Goal: Transaction & Acquisition: Book appointment/travel/reservation

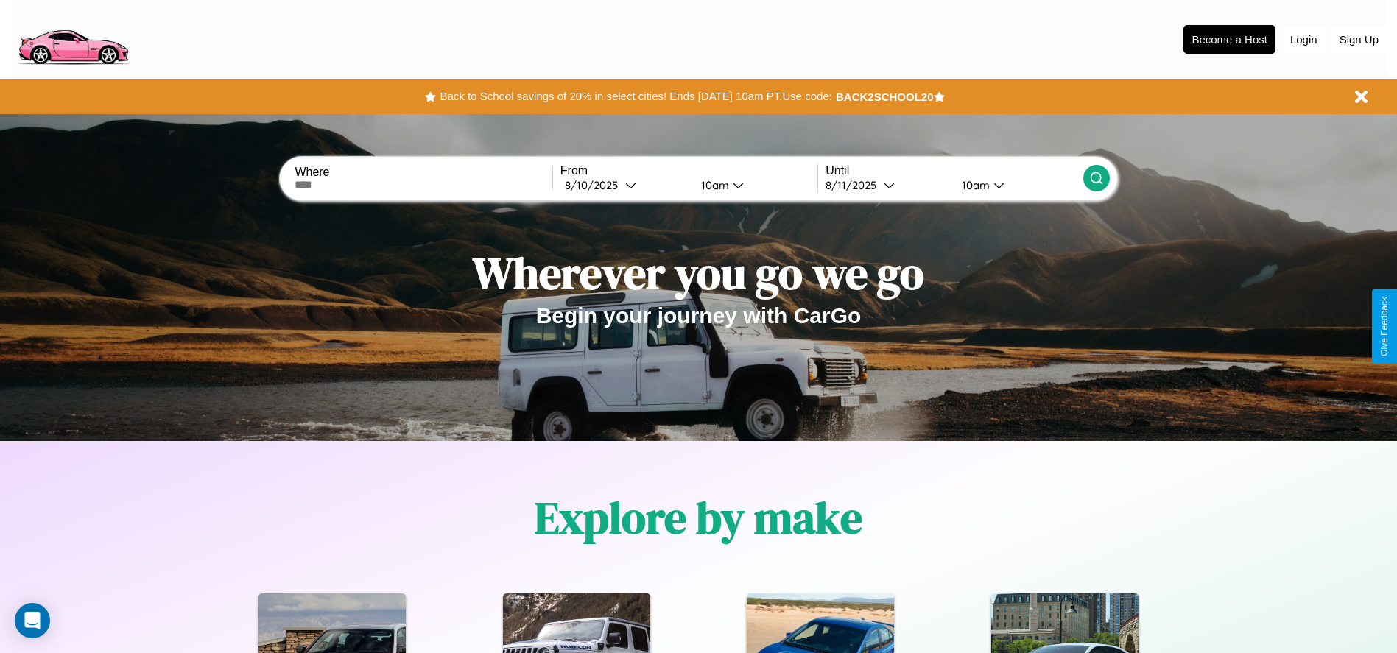
click at [423, 185] on input "text" at bounding box center [423, 185] width 257 height 12
type input "**********"
click at [624, 185] on div "[DATE]" at bounding box center [595, 185] width 60 height 14
select select "*"
select select "****"
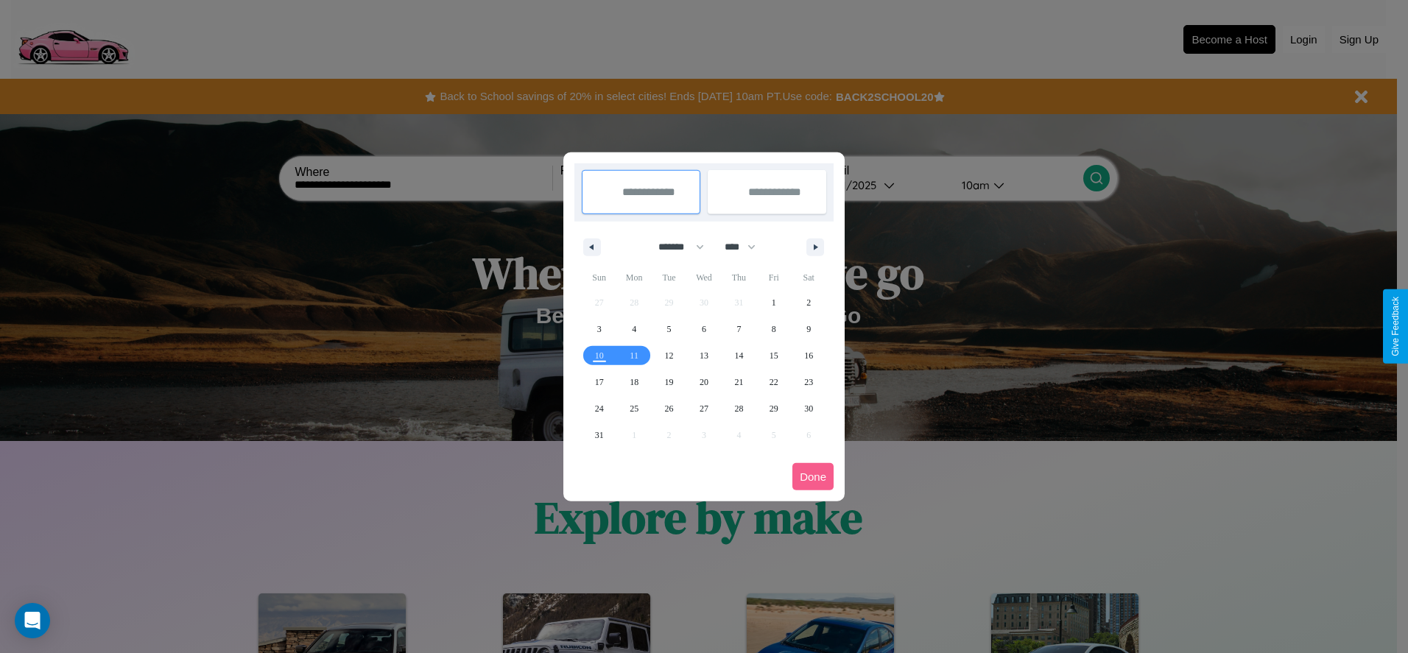
drag, startPoint x: 675, startPoint y: 247, endPoint x: 704, endPoint y: 295, distance: 56.8
click at [675, 247] on select "******* ******** ***** ***** *** **** **** ****** ********* ******* ******** **…" at bounding box center [678, 247] width 63 height 24
select select "*"
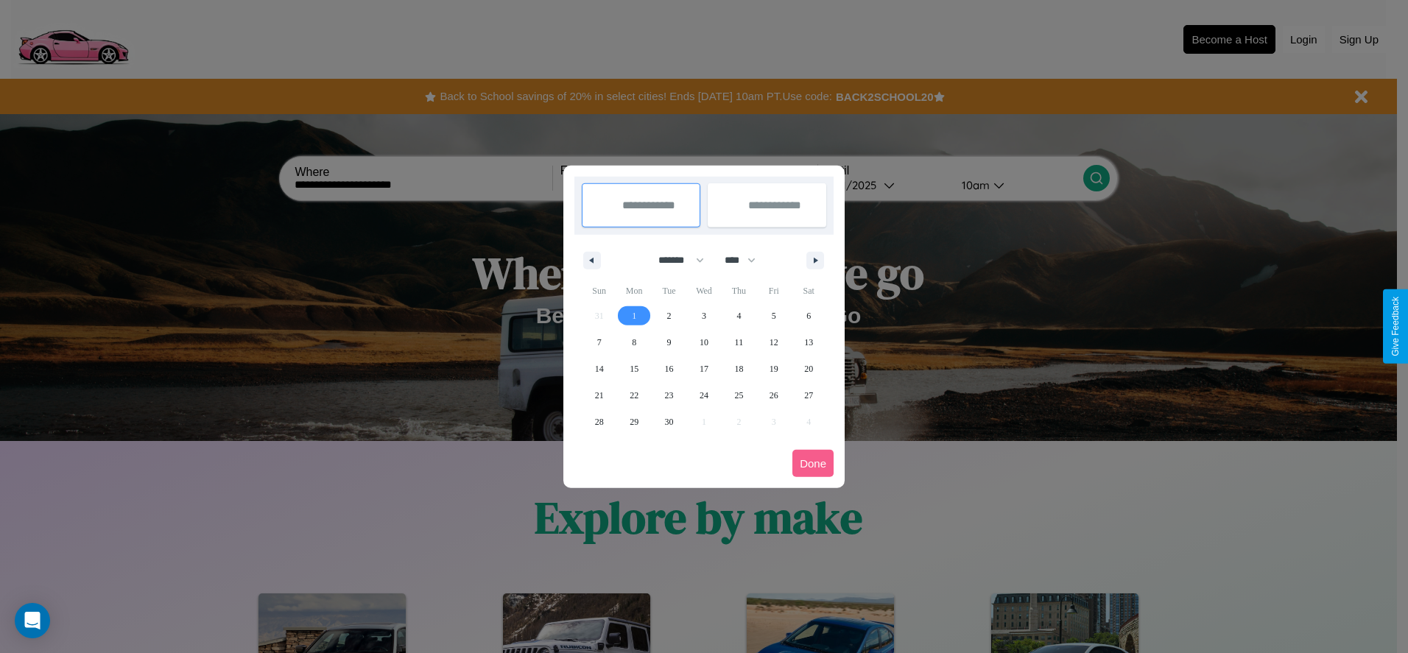
click at [634, 315] on span "1" at bounding box center [634, 316] width 4 height 27
type input "**********"
click at [669, 342] on span "9" at bounding box center [669, 342] width 4 height 27
type input "**********"
click at [813, 463] on button "Done" at bounding box center [812, 463] width 41 height 27
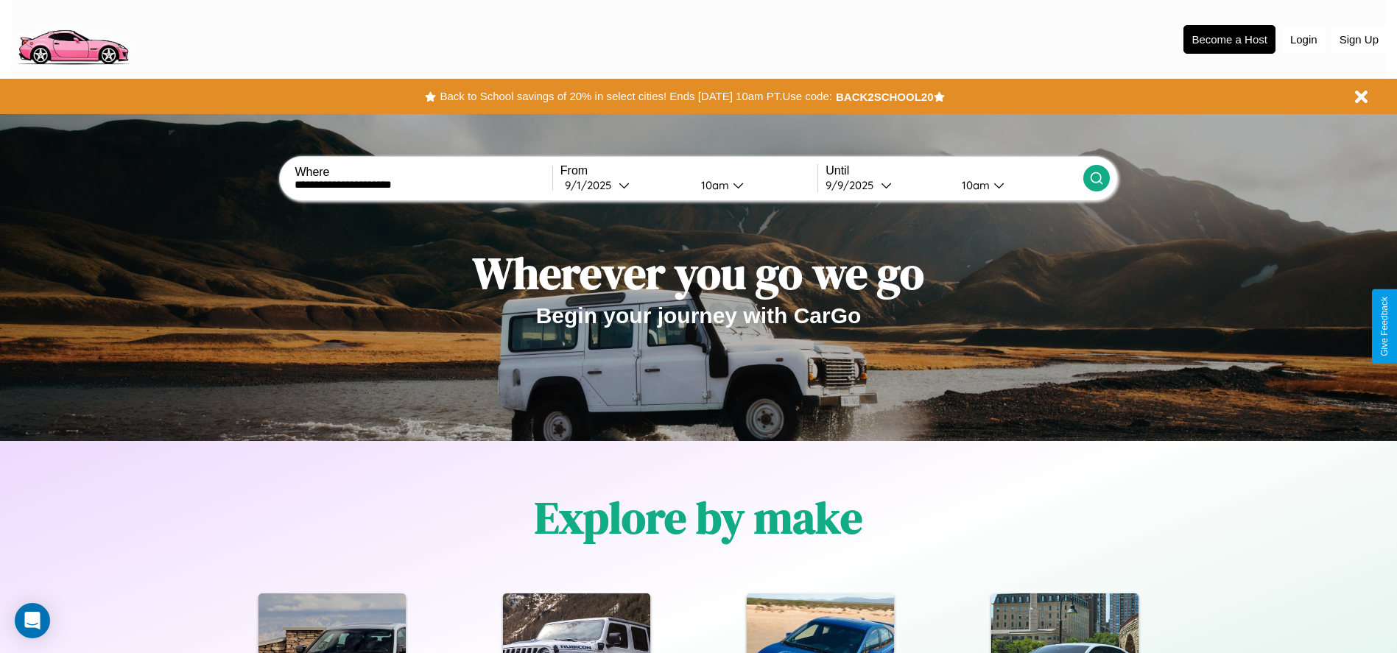
click at [1096, 178] on icon at bounding box center [1096, 178] width 15 height 15
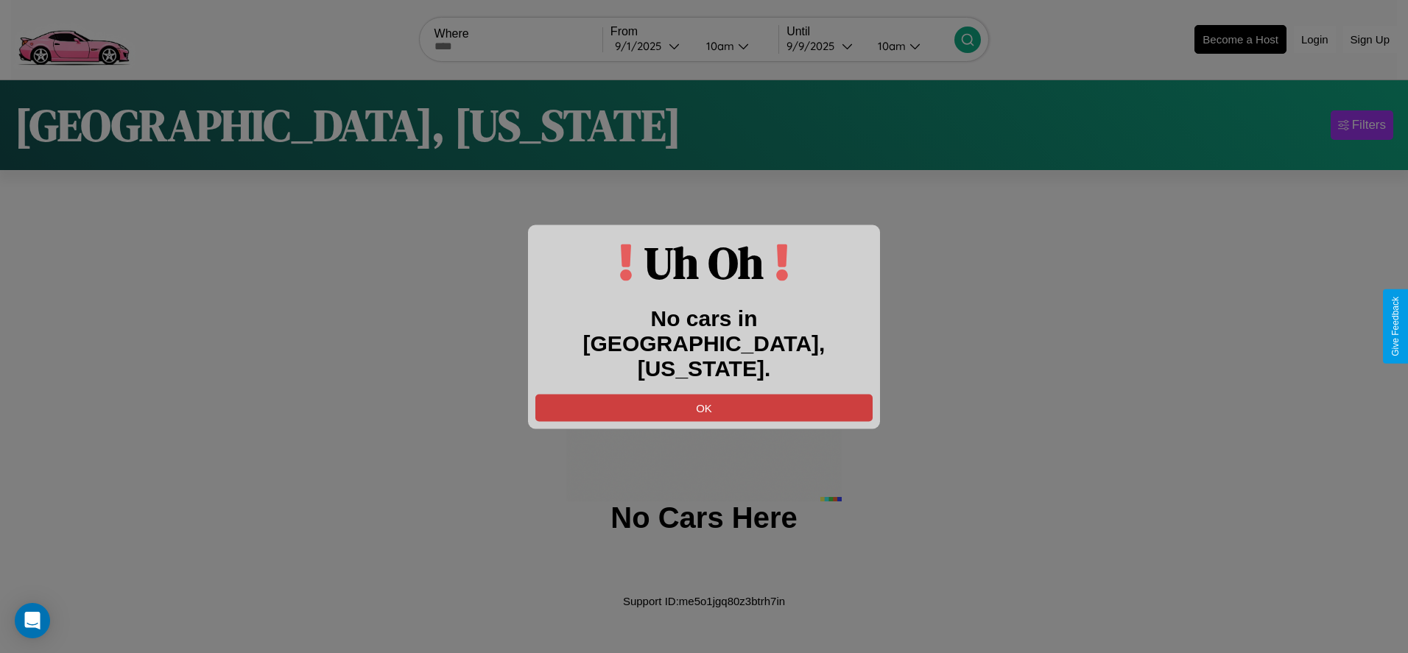
click at [704, 395] on button "OK" at bounding box center [703, 407] width 337 height 27
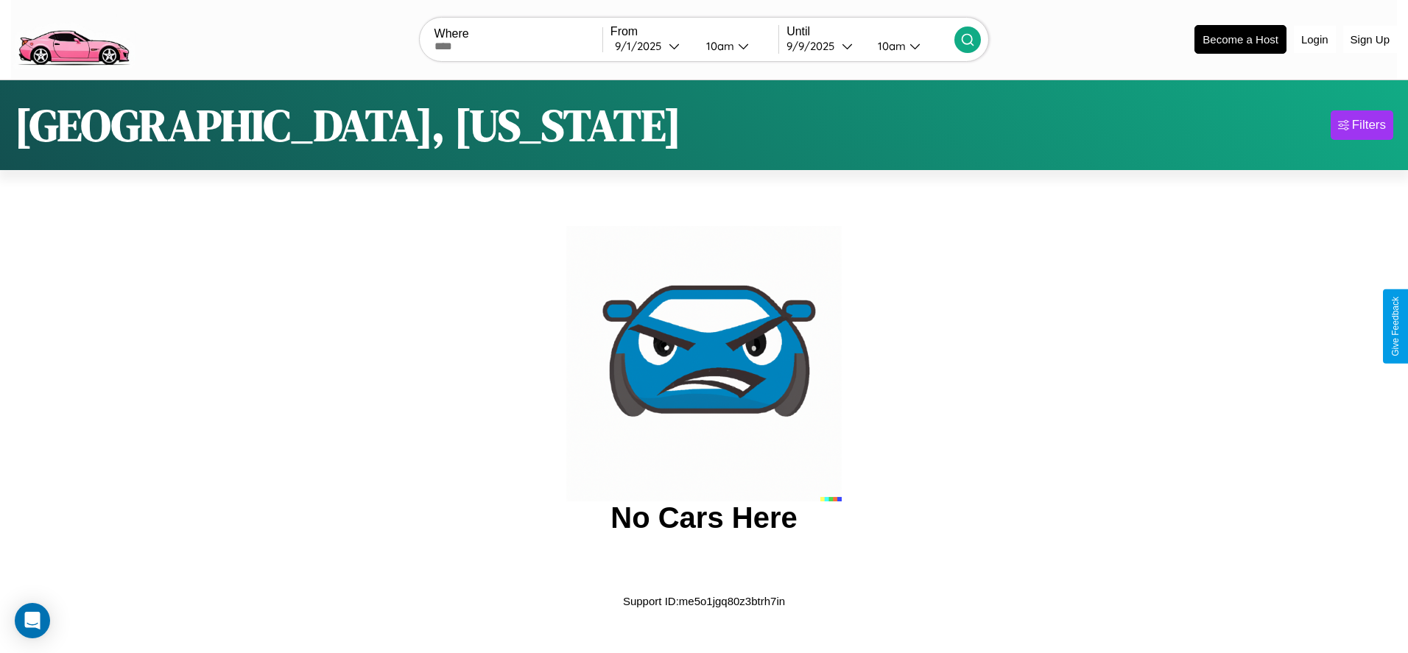
click at [73, 38] on img at bounding box center [73, 38] width 124 height 62
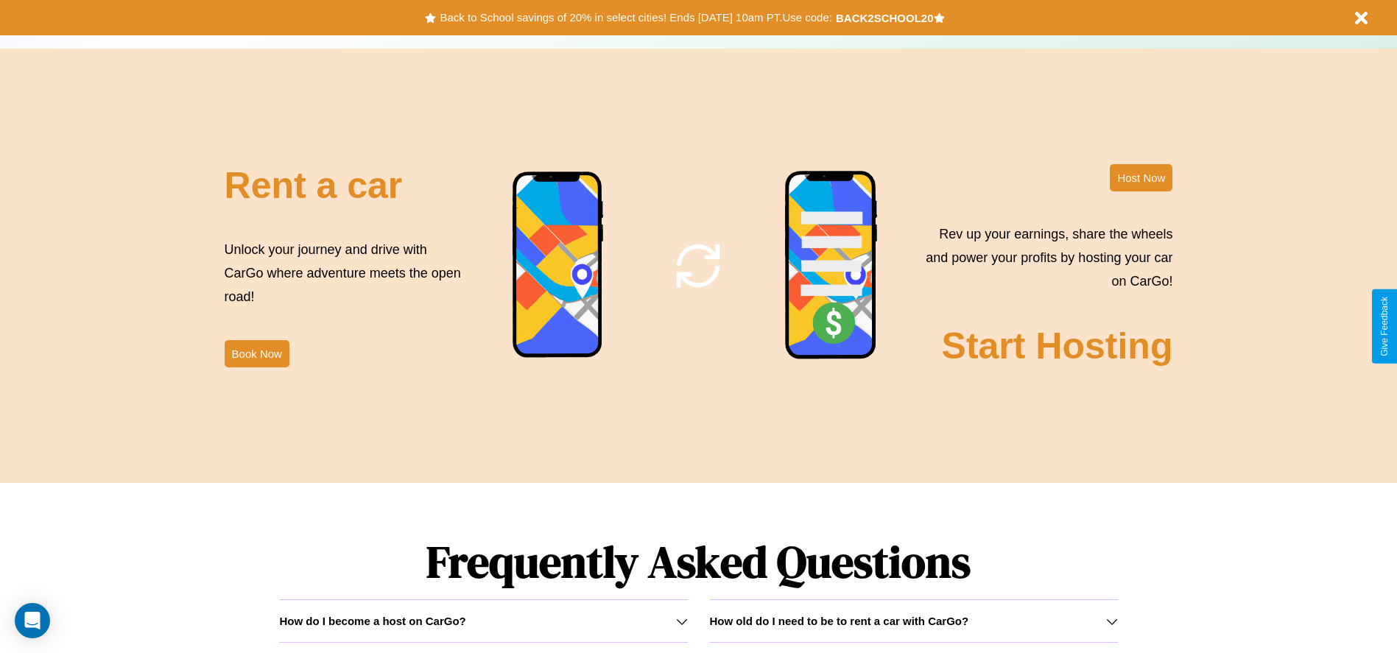
scroll to position [2113, 0]
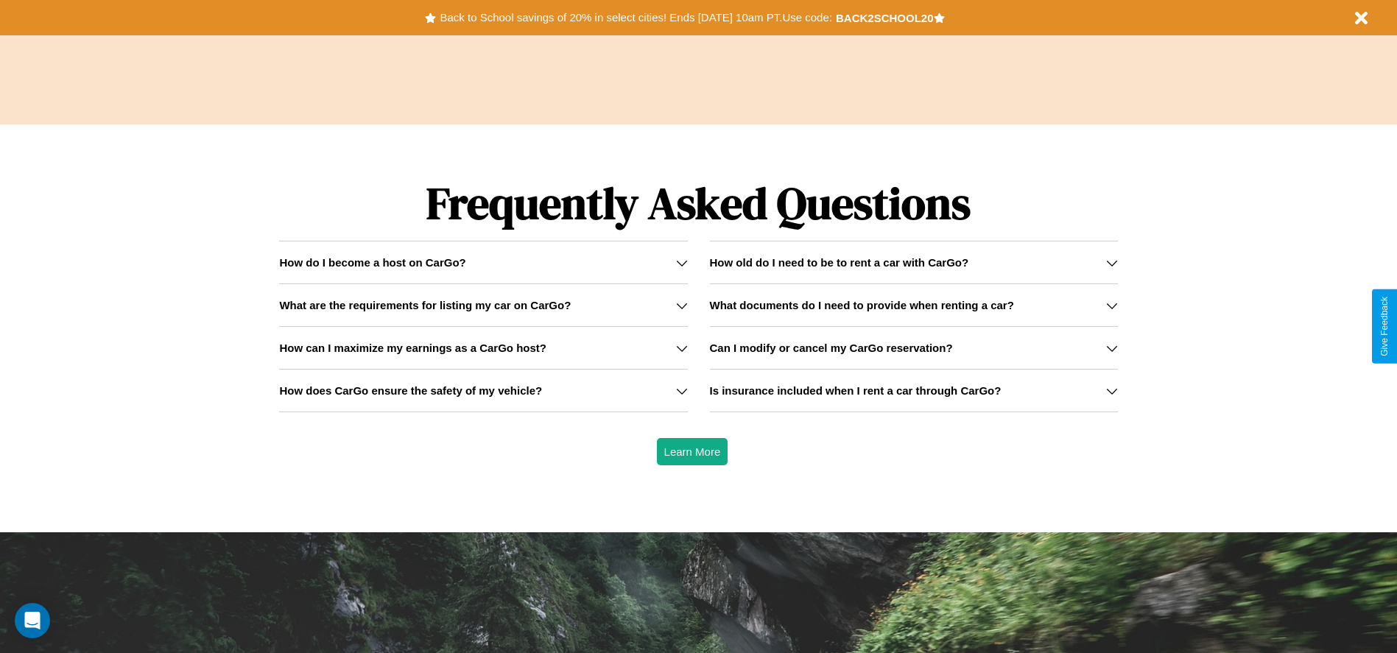
click at [681, 390] on icon at bounding box center [682, 391] width 12 height 12
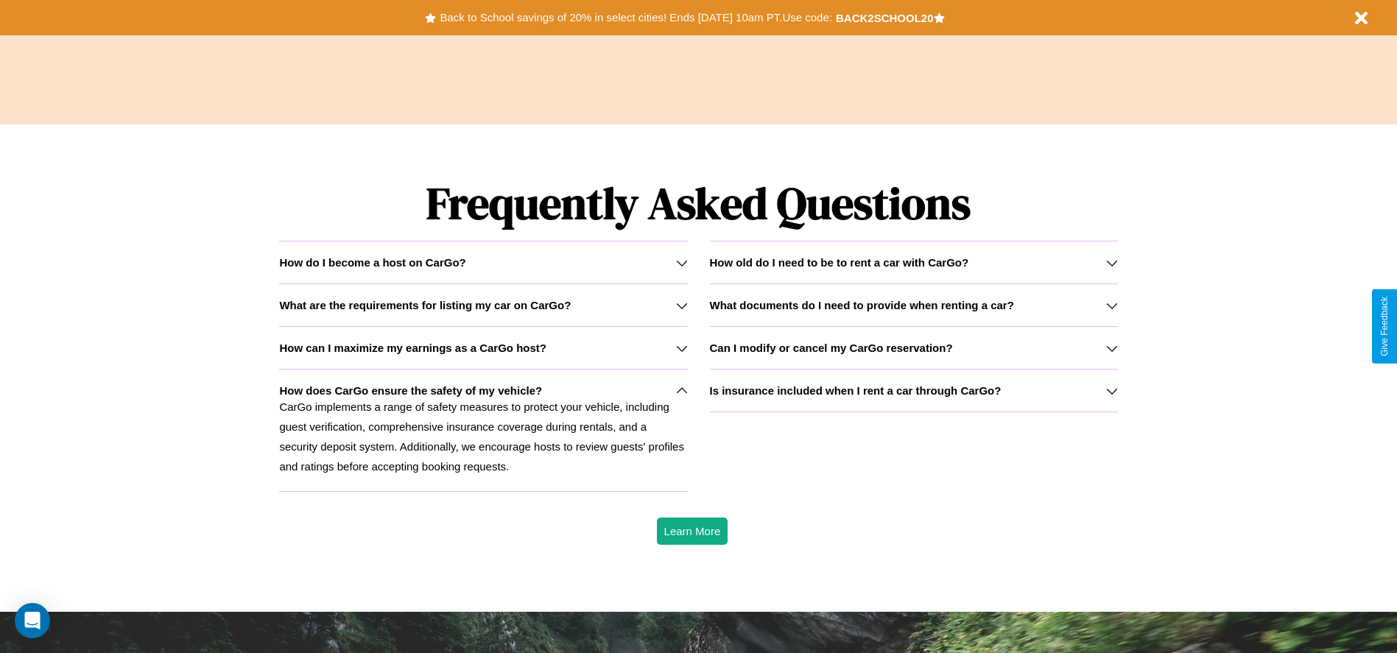
click at [913, 390] on h3 "Is insurance included when I rent a car through CarGo?" at bounding box center [856, 390] width 292 height 13
click at [483, 262] on div "How do I become a host on CarGo?" at bounding box center [483, 262] width 408 height 13
click at [1111, 262] on icon at bounding box center [1112, 263] width 12 height 12
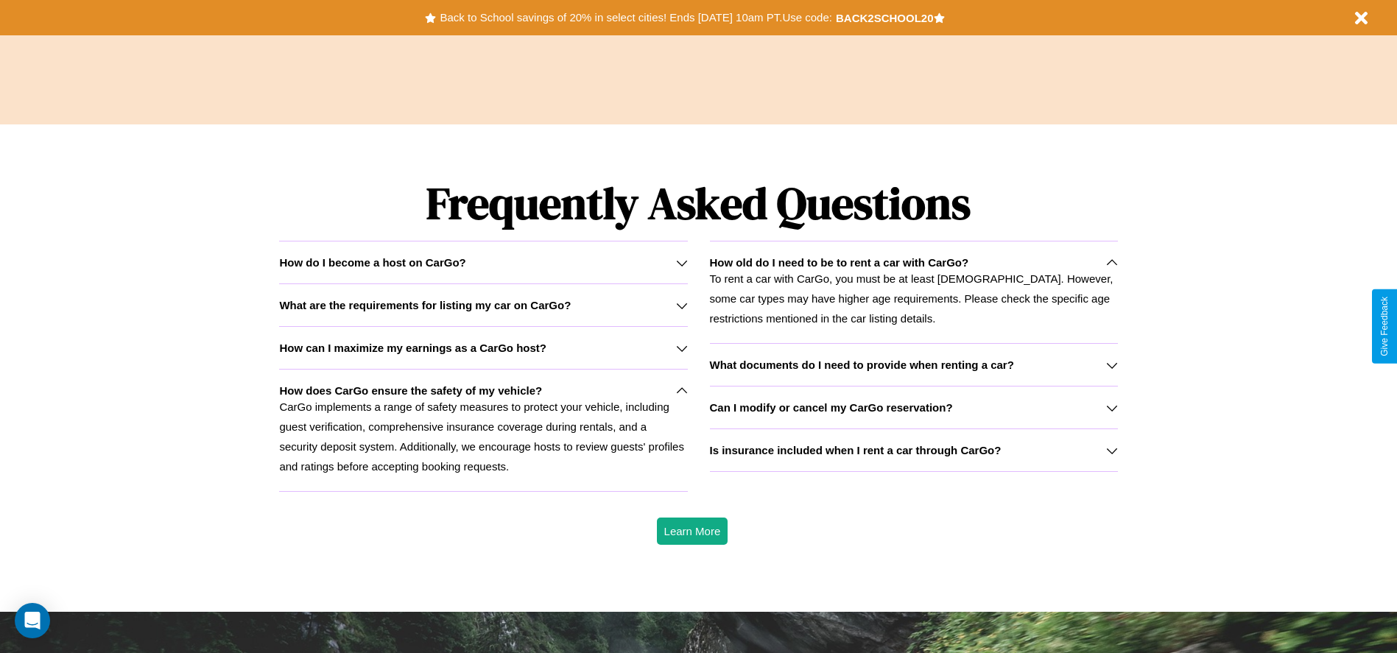
click at [913, 407] on h3 "Can I modify or cancel my CarGo reservation?" at bounding box center [831, 407] width 243 height 13
click at [1111, 262] on icon at bounding box center [1112, 263] width 12 height 12
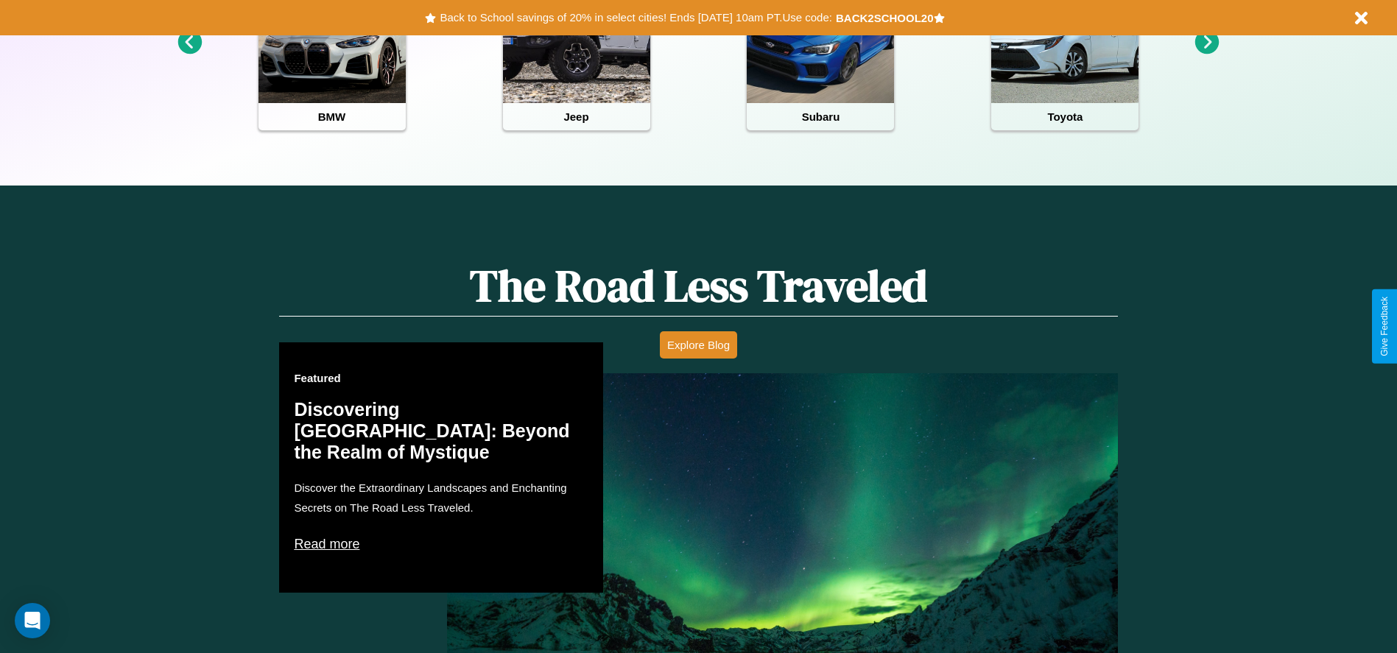
scroll to position [0, 0]
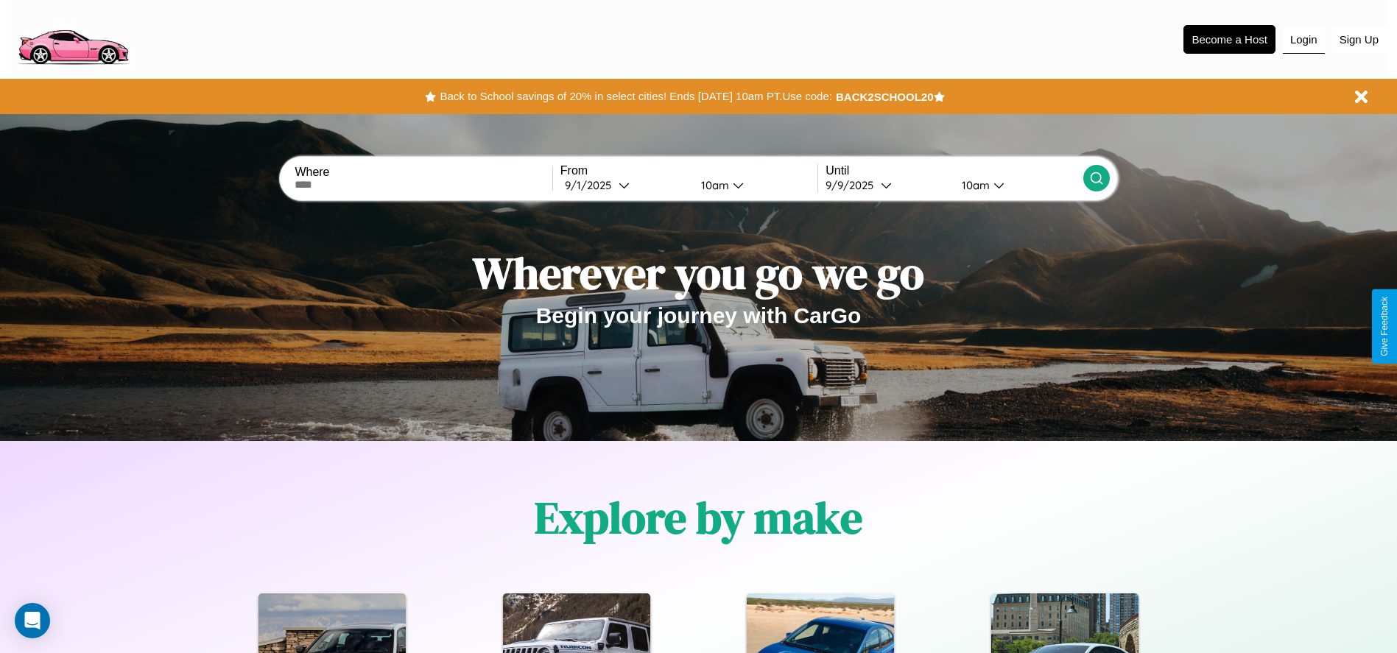
click at [1303, 39] on button "Login" at bounding box center [1304, 40] width 42 height 28
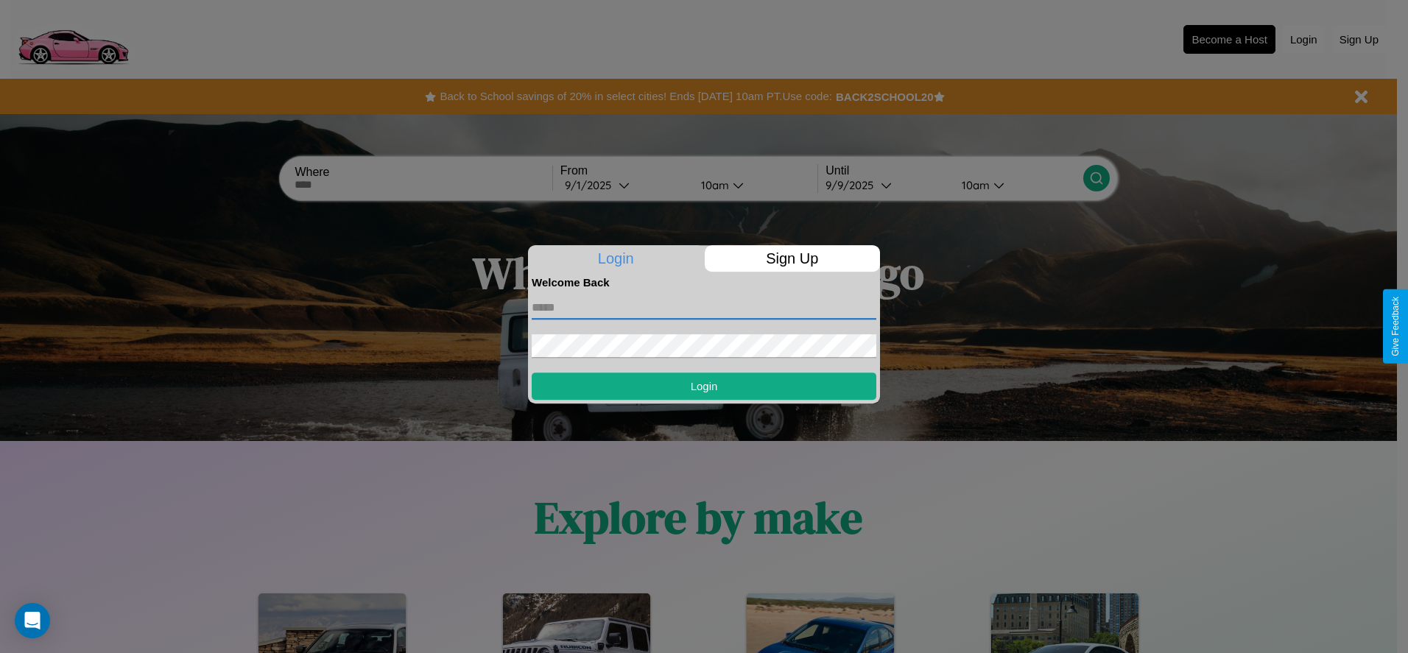
click at [704, 307] on input "text" at bounding box center [704, 308] width 345 height 24
type input "**********"
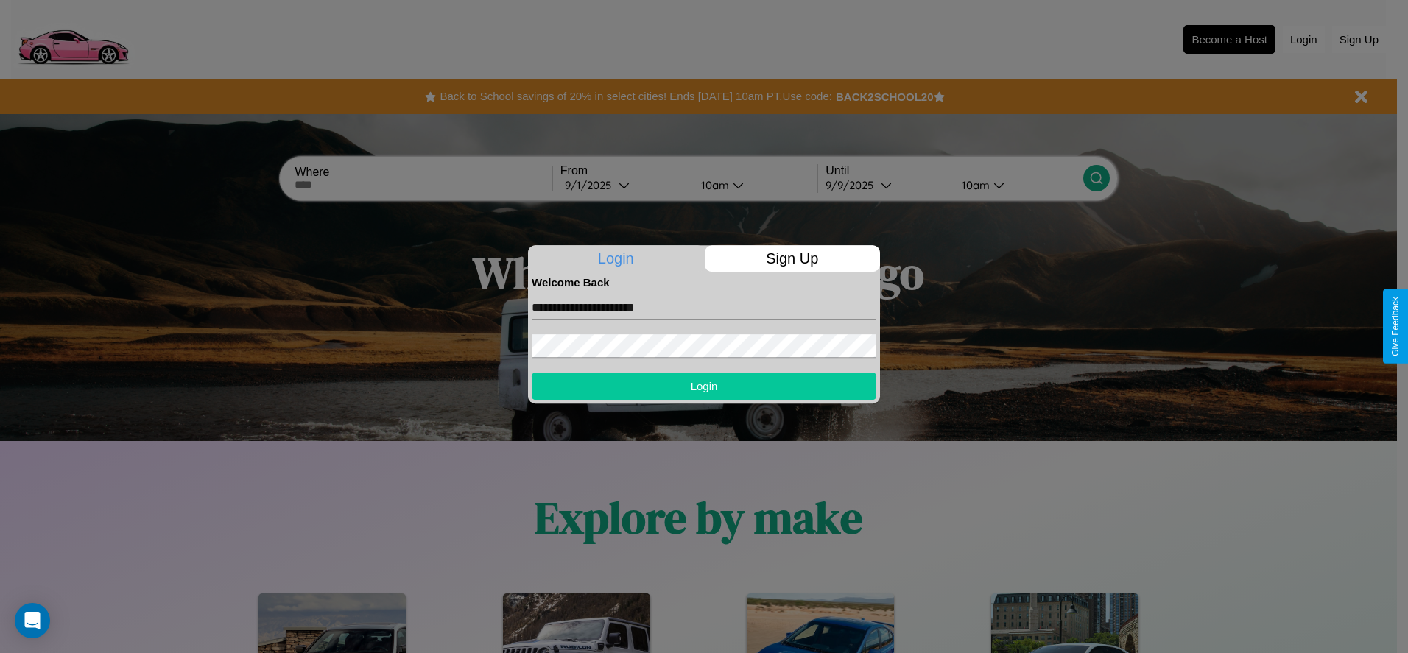
click at [704, 386] on button "Login" at bounding box center [704, 386] width 345 height 27
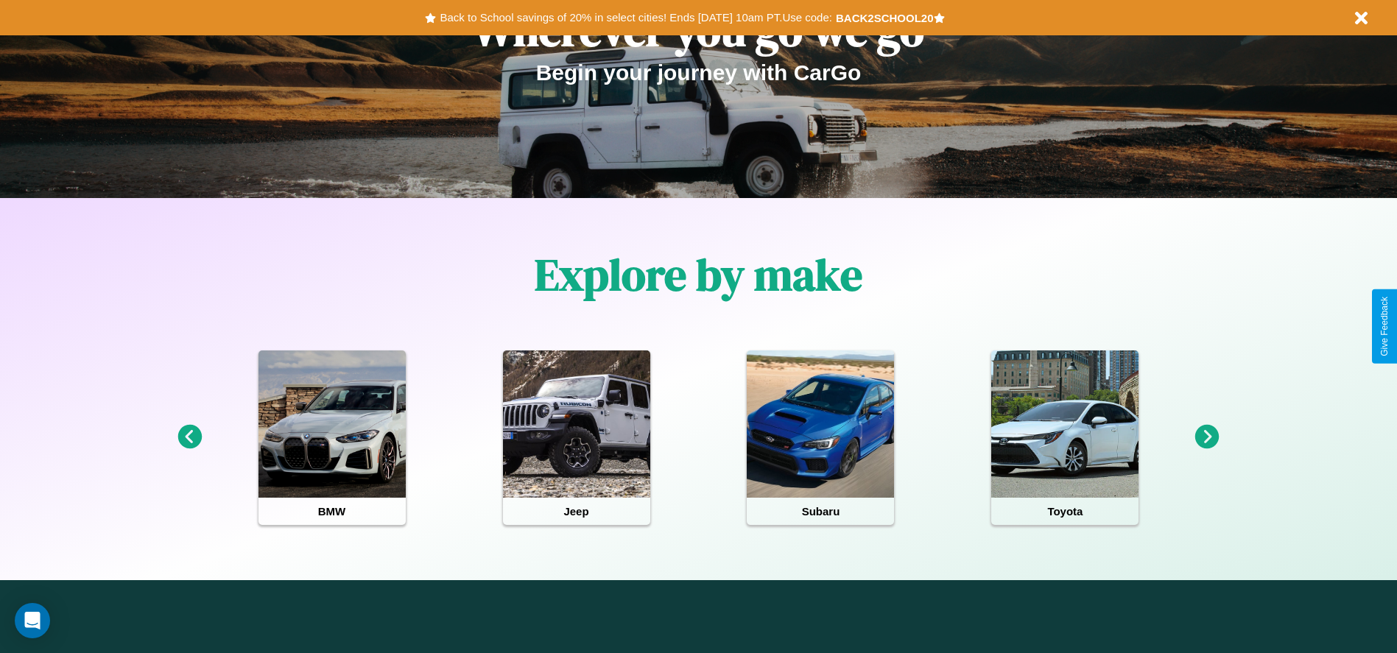
scroll to position [306, 0]
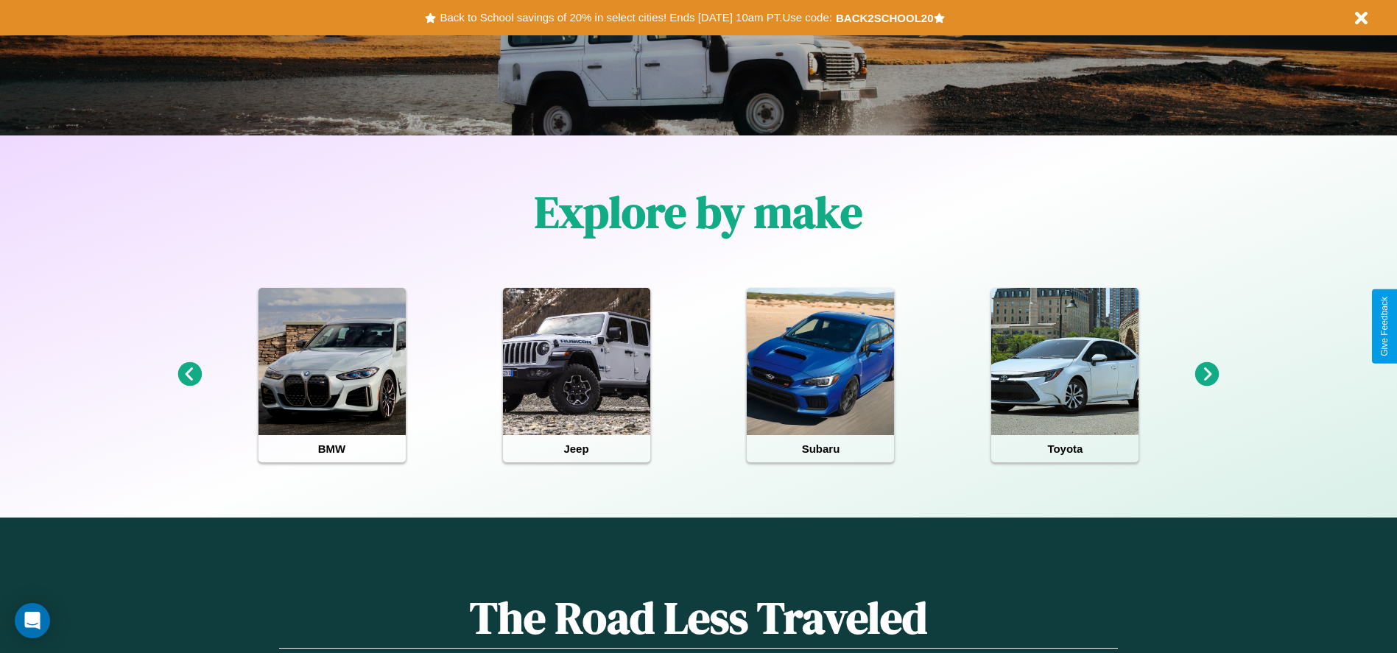
click at [189, 375] on icon at bounding box center [189, 374] width 24 height 24
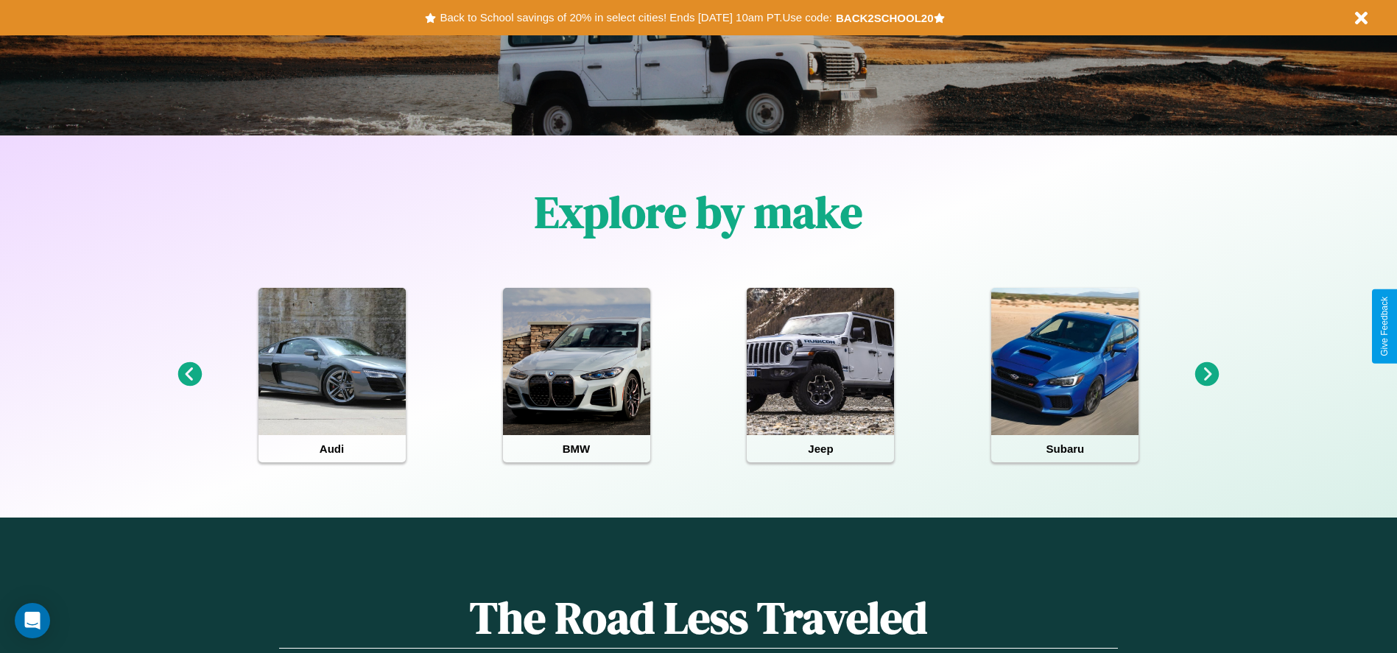
click at [1207, 375] on icon at bounding box center [1207, 374] width 24 height 24
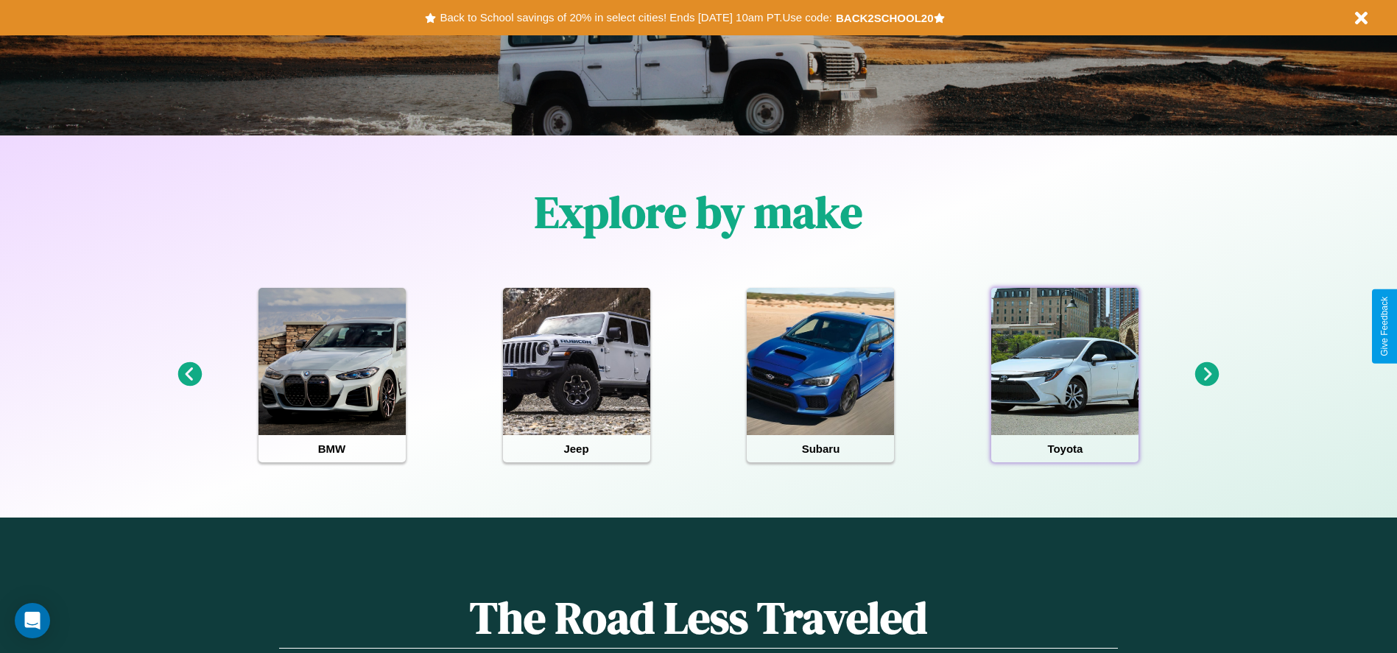
click at [1065, 375] on div at bounding box center [1064, 361] width 147 height 147
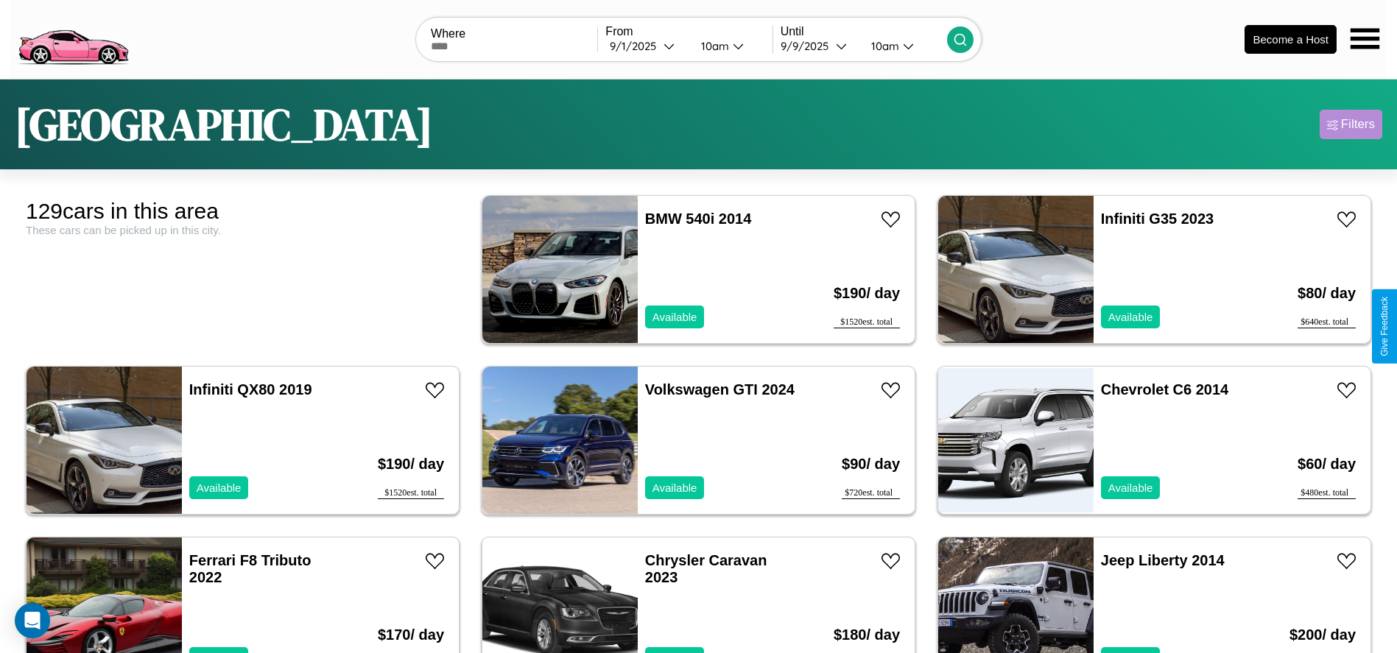
click at [1351, 124] on div "Filters" at bounding box center [1358, 124] width 34 height 15
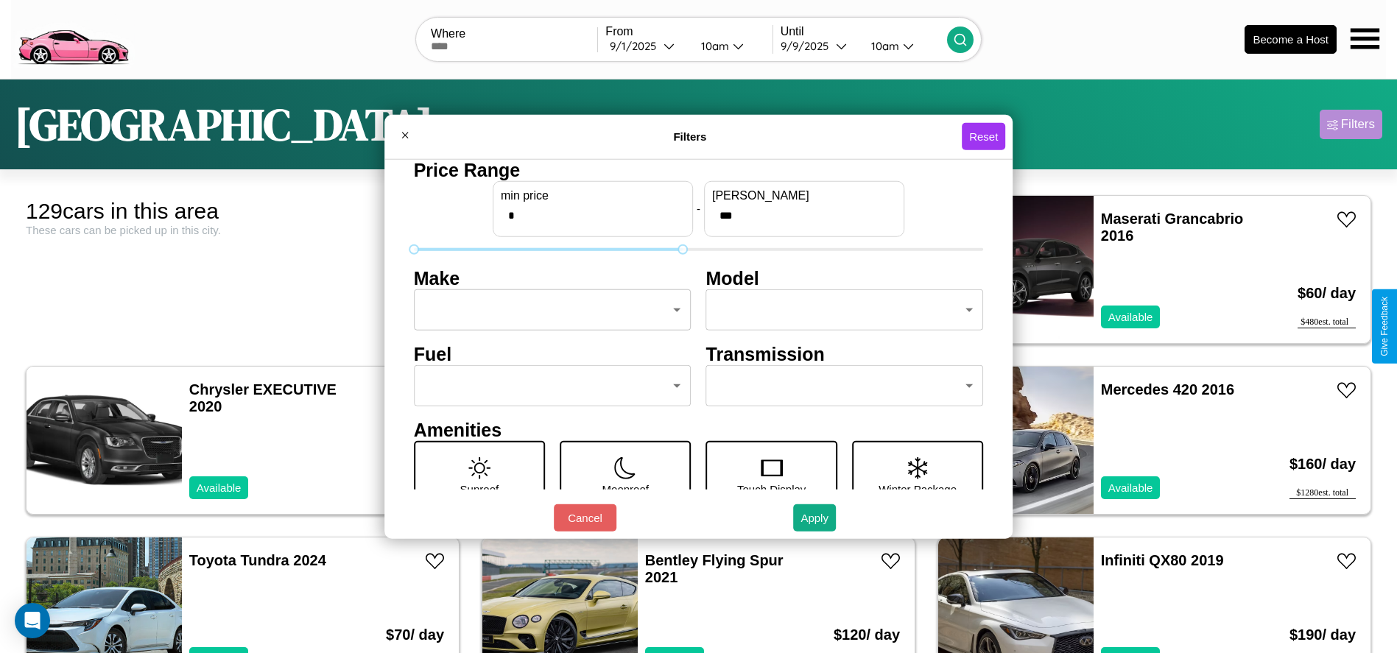
type input "***"
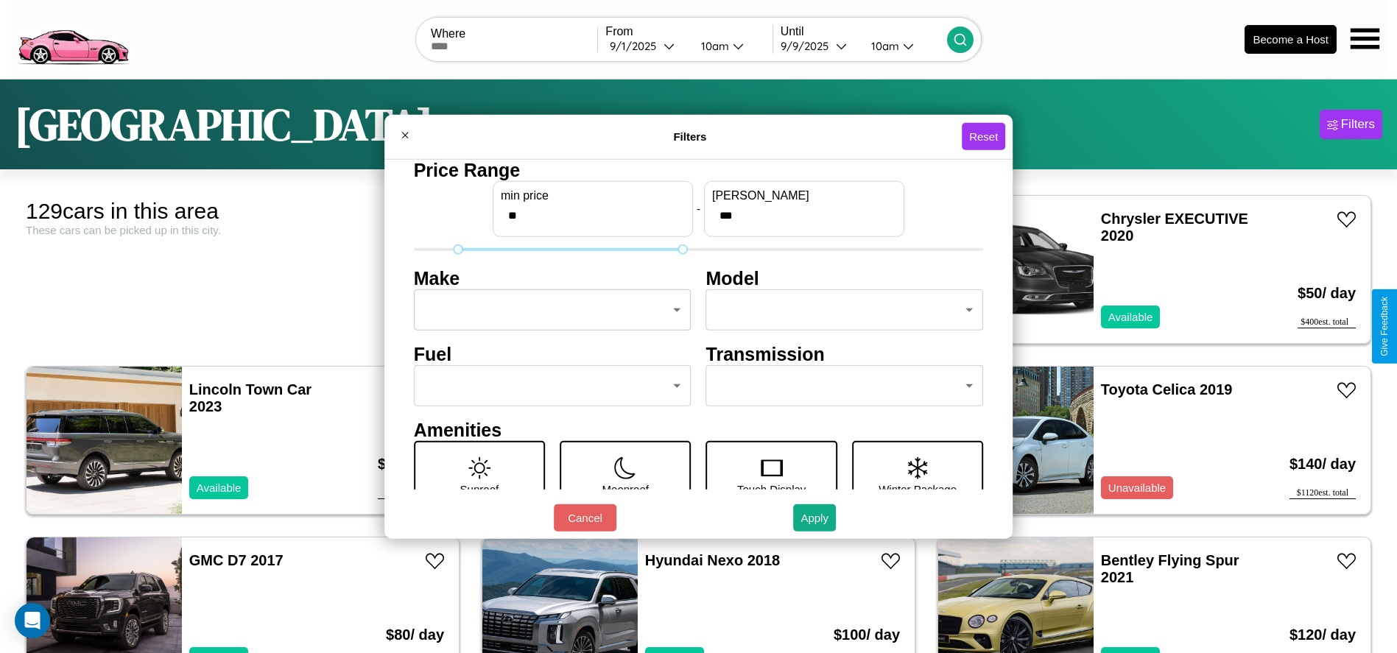
type input "**"
click at [548, 310] on body "CarGo Where From [DATE] 10am Until [DATE] 10am Become a Host [GEOGRAPHIC_DATA] …" at bounding box center [698, 372] width 1397 height 744
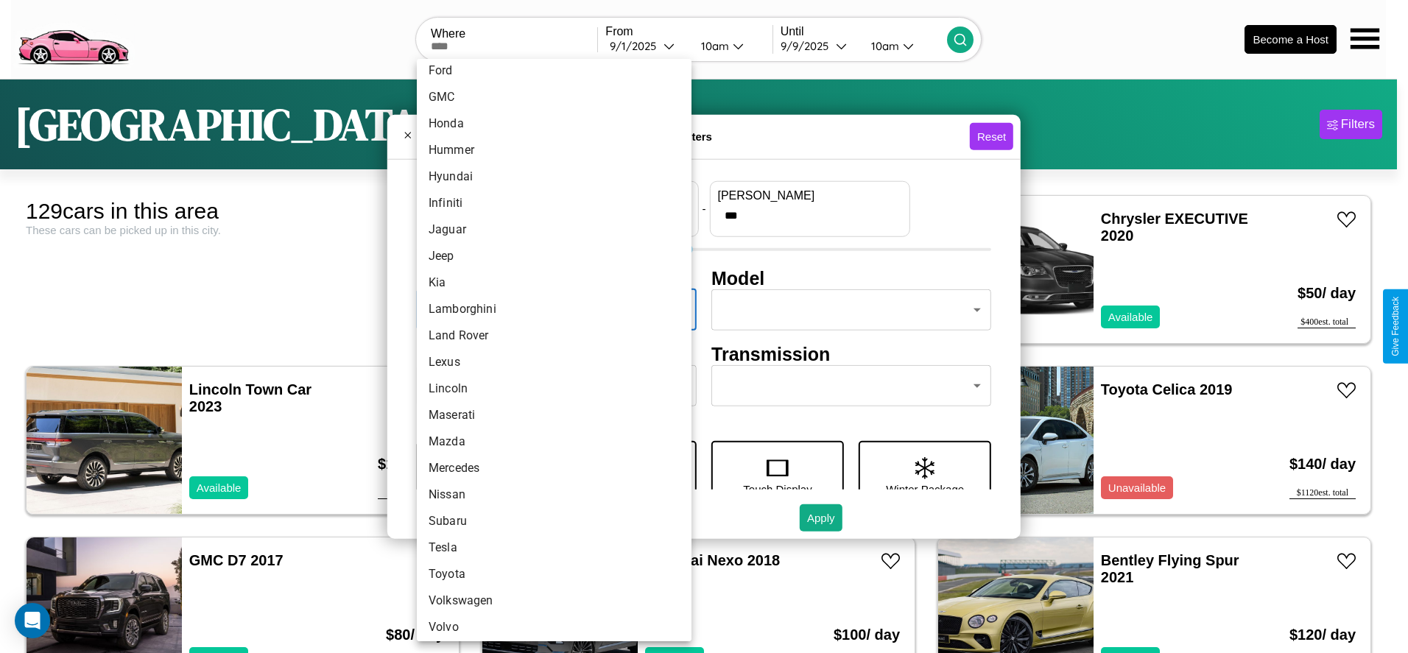
scroll to position [384, 0]
click at [549, 490] on li "Nissan" at bounding box center [554, 489] width 275 height 27
type input "******"
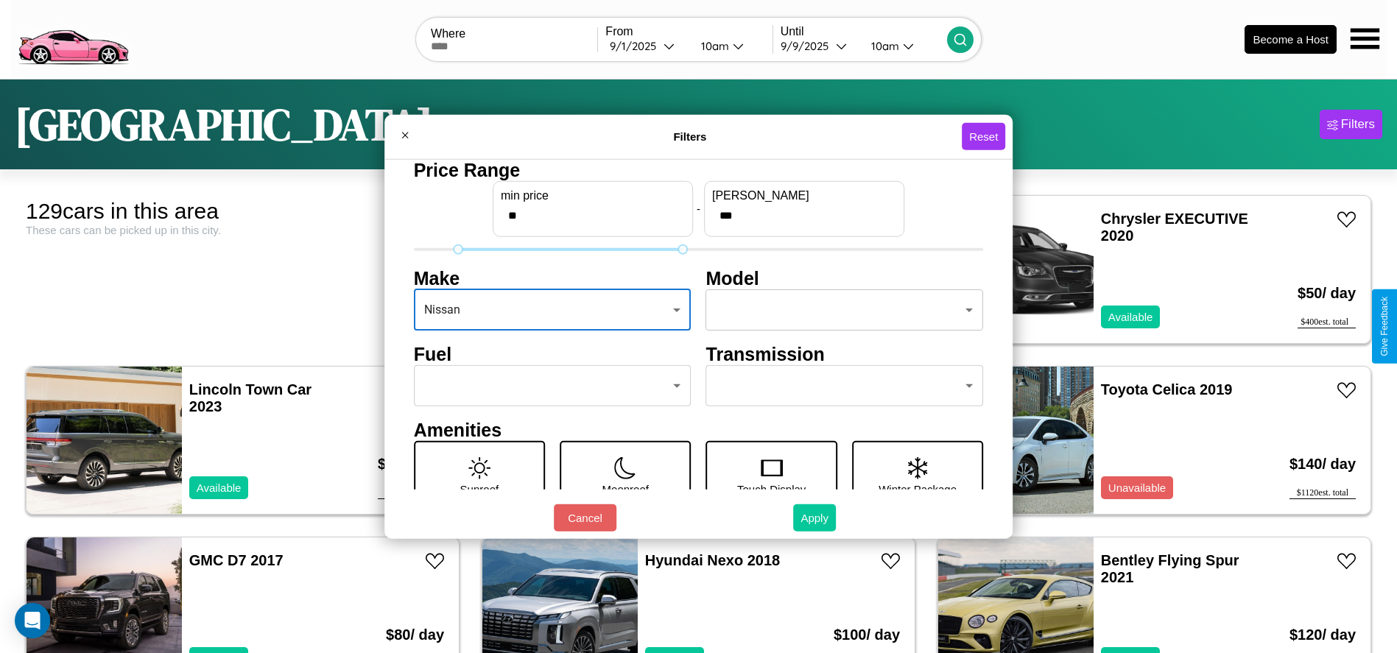
click at [815, 518] on button "Apply" at bounding box center [814, 517] width 43 height 27
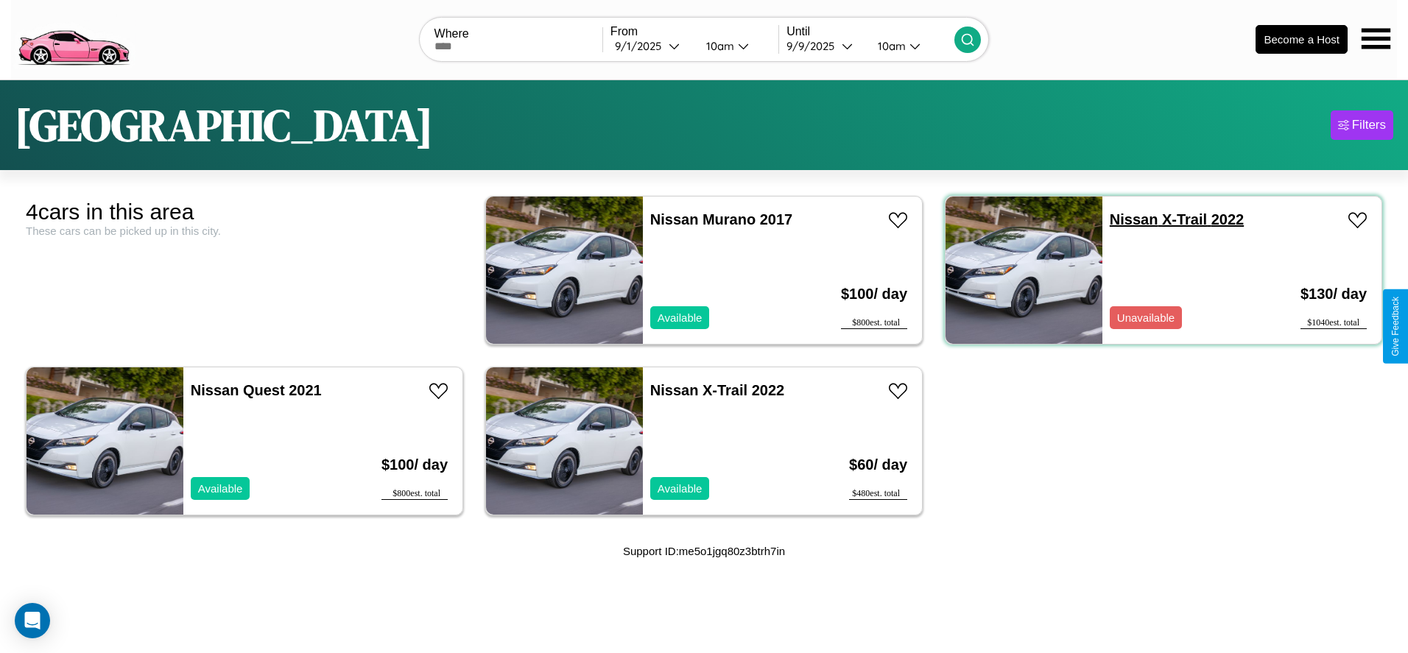
click at [1124, 219] on link "Nissan X-Trail 2022" at bounding box center [1177, 219] width 134 height 16
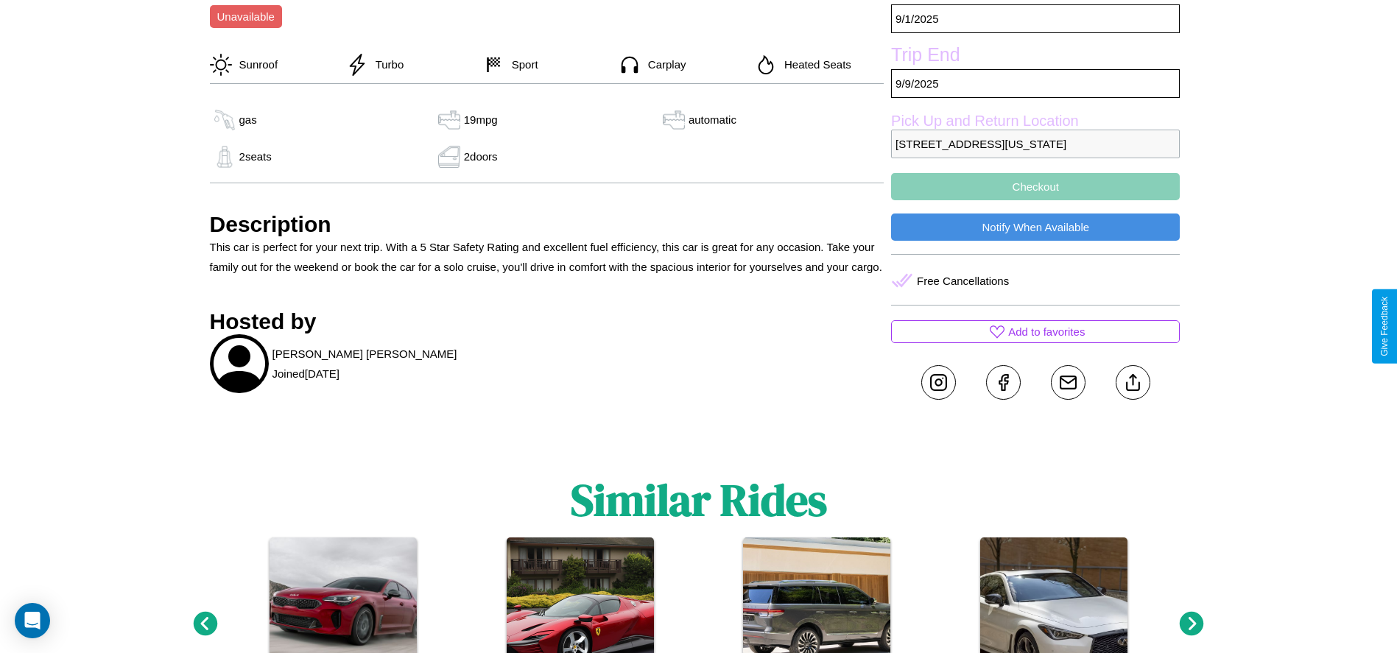
scroll to position [526, 0]
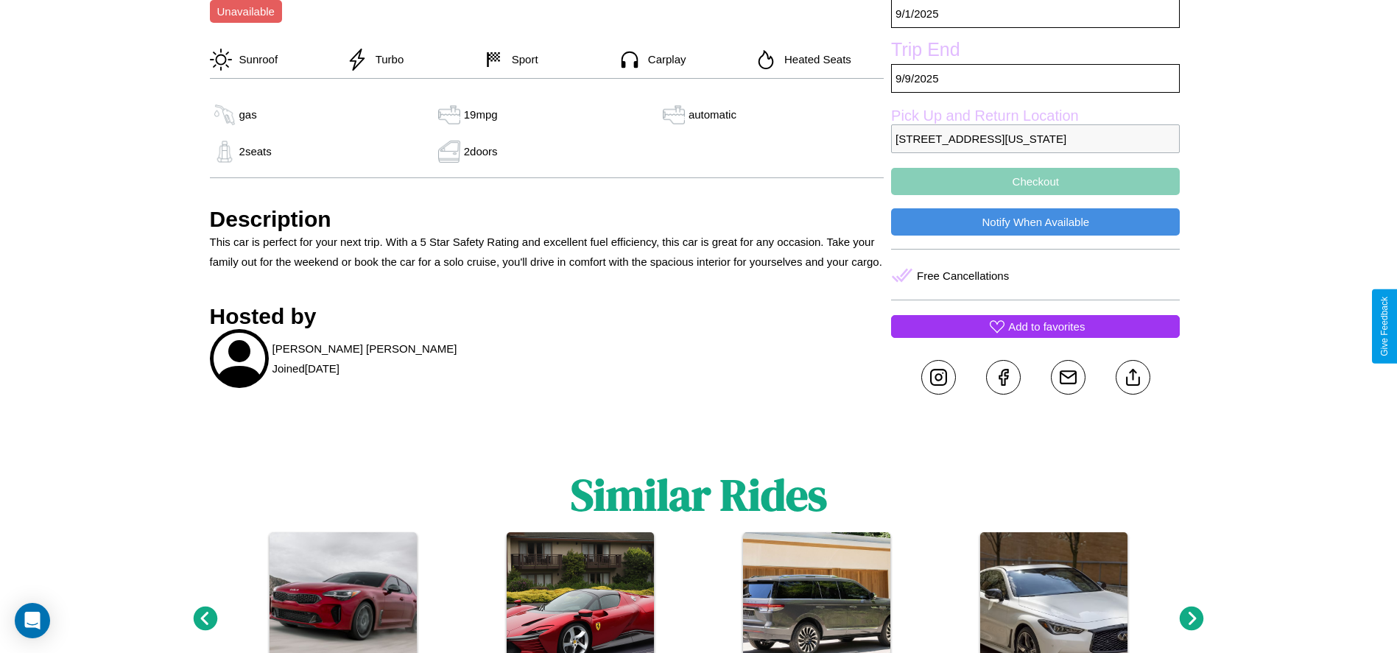
click at [1035, 326] on p "Add to favorites" at bounding box center [1046, 327] width 77 height 20
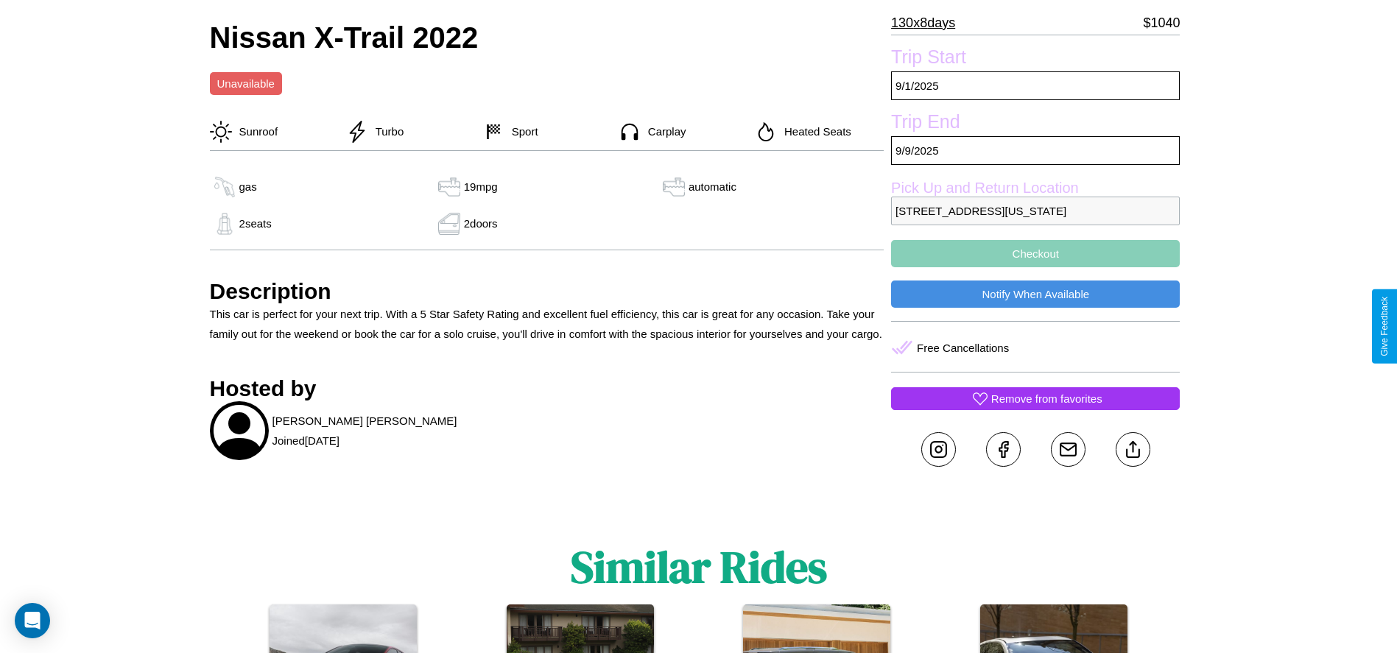
scroll to position [381, 0]
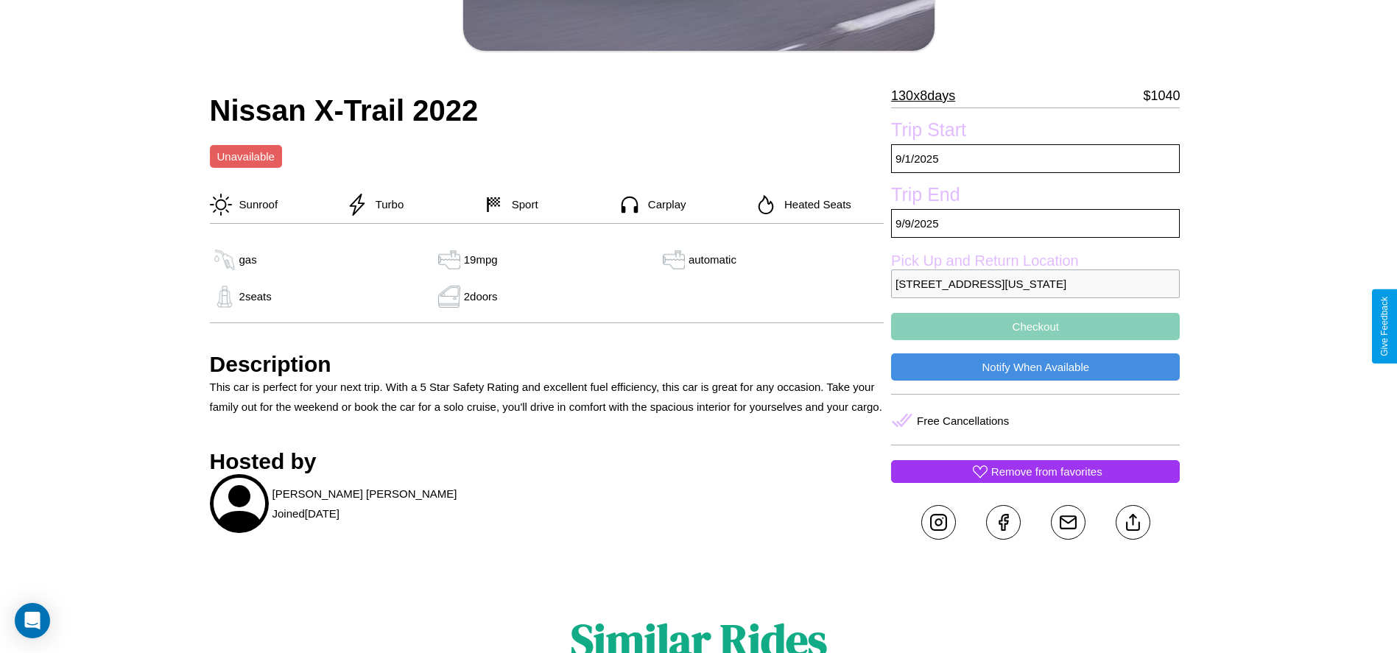
click at [1035, 326] on button "Checkout" at bounding box center [1035, 326] width 289 height 27
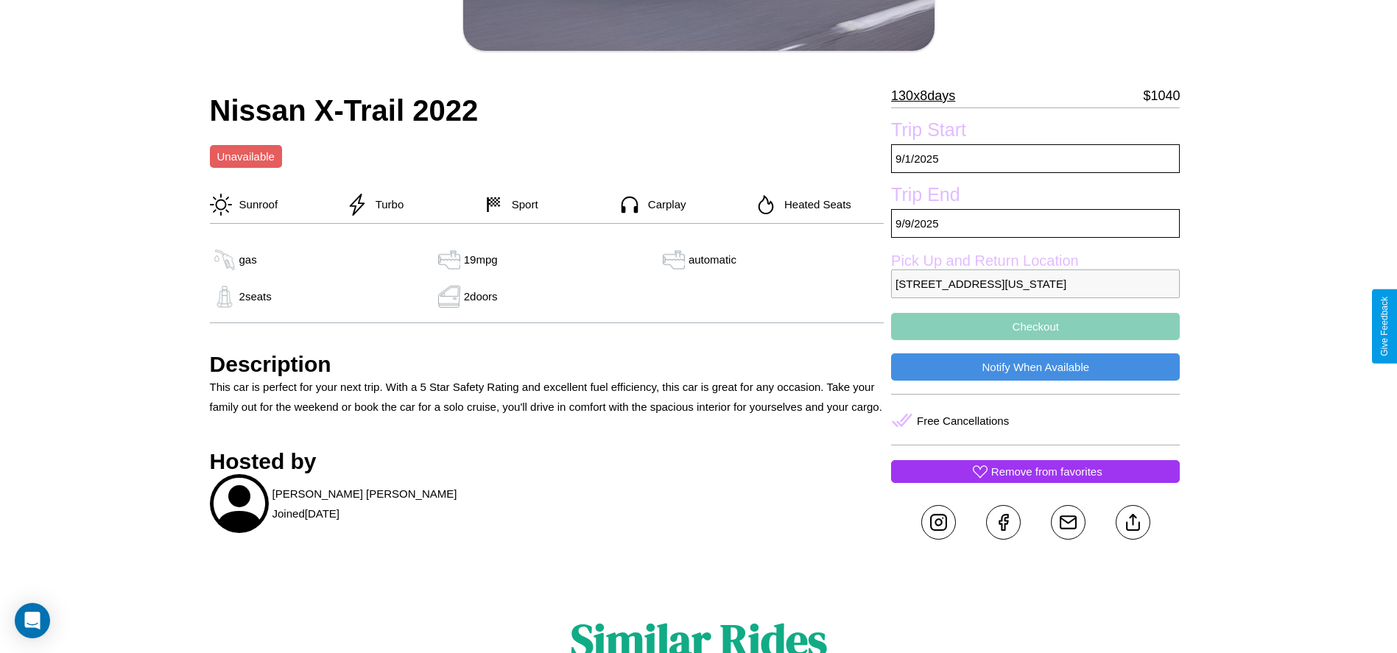
click at [1035, 326] on button "Checkout" at bounding box center [1035, 326] width 289 height 27
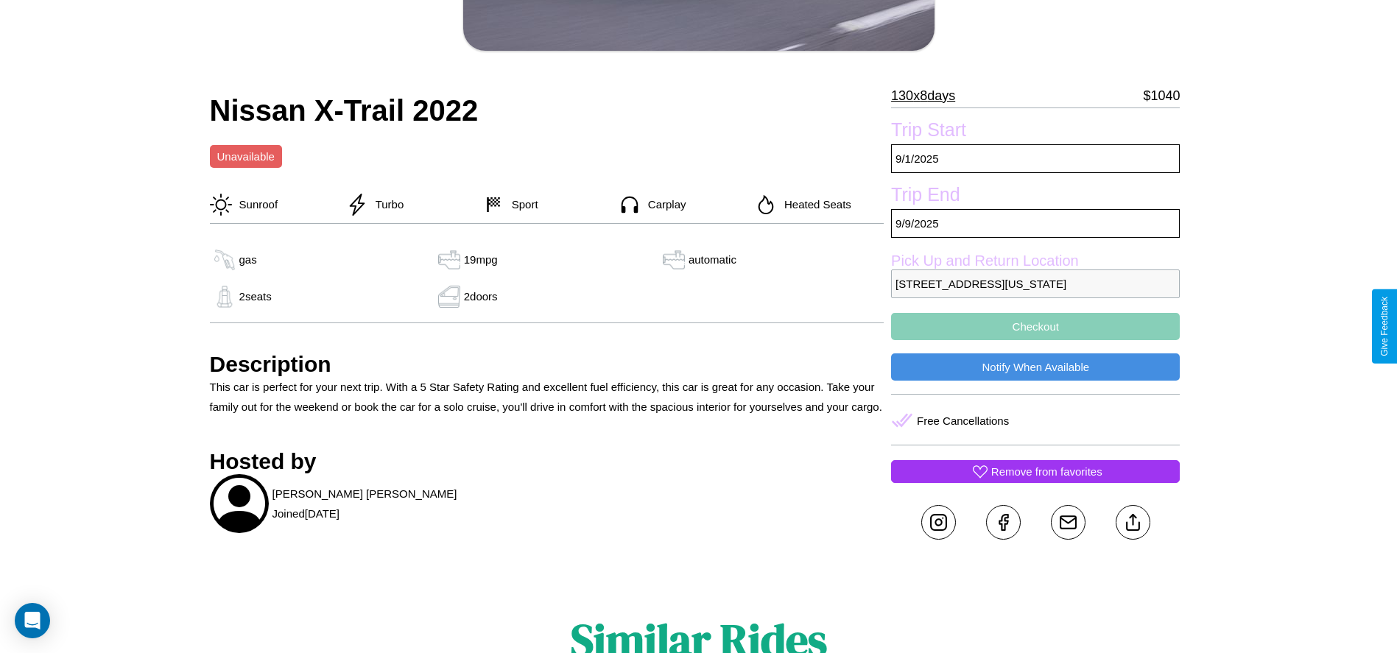
click at [1035, 326] on button "Checkout" at bounding box center [1035, 326] width 289 height 27
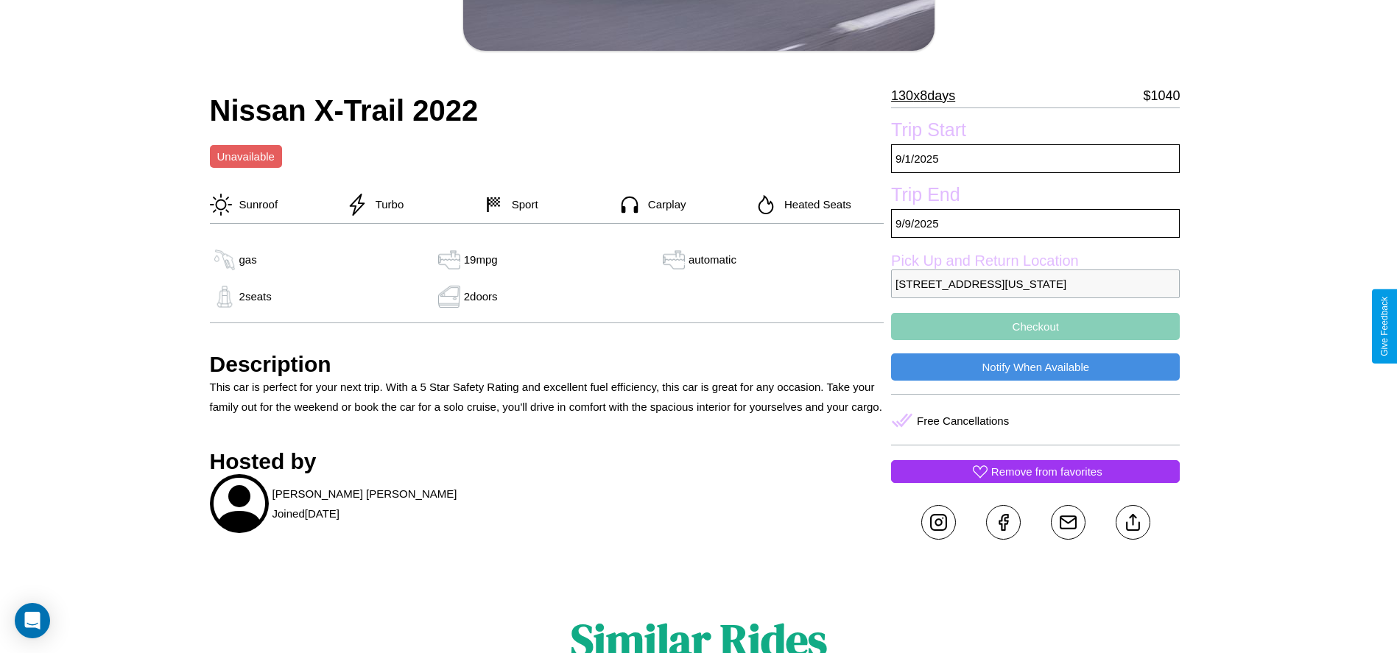
click at [1035, 326] on button "Checkout" at bounding box center [1035, 326] width 289 height 27
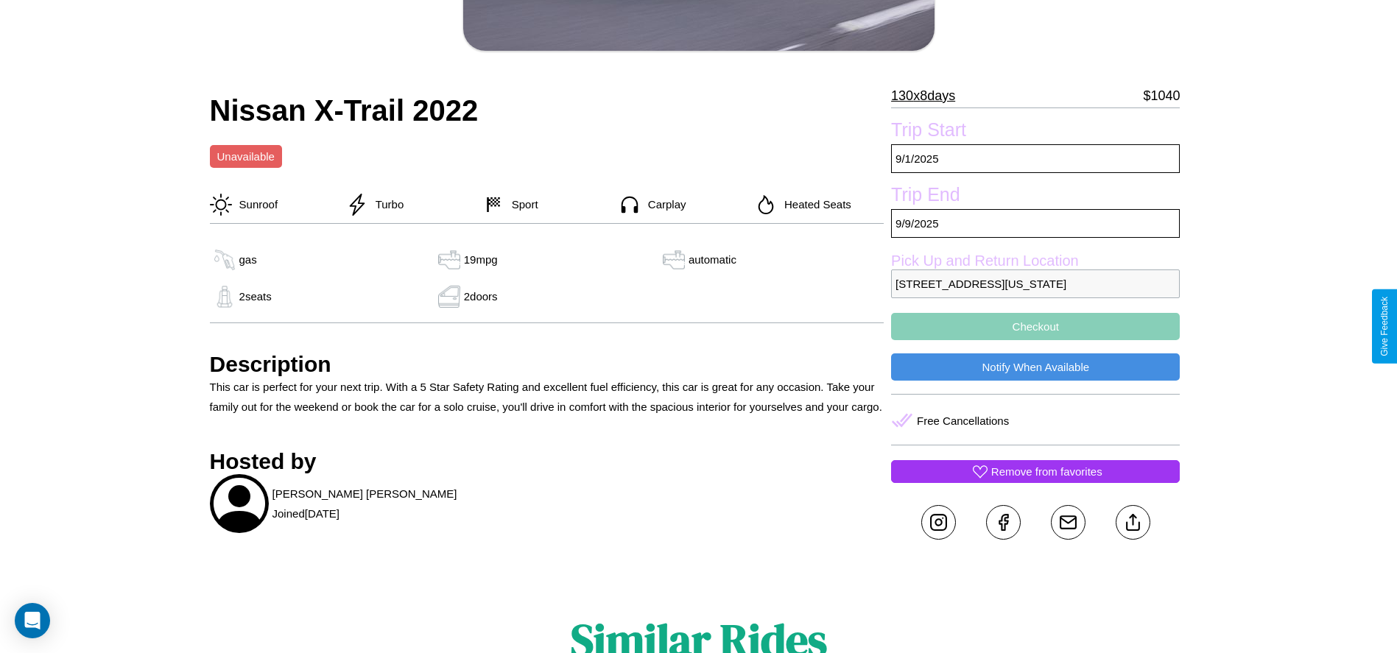
click at [1035, 326] on button "Checkout" at bounding box center [1035, 326] width 289 height 27
